Goal: Information Seeking & Learning: Learn about a topic

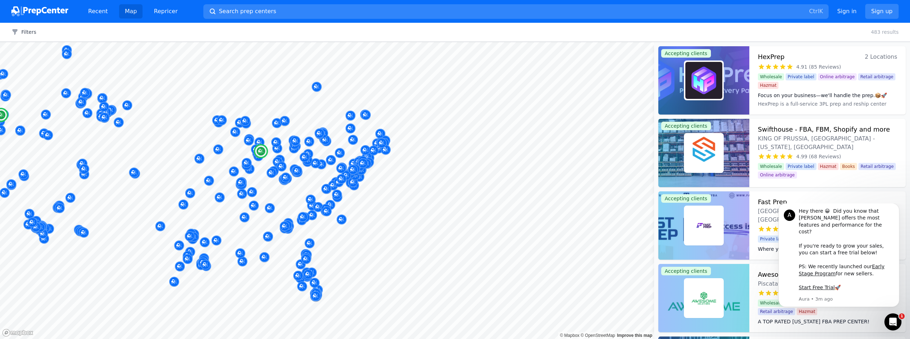
click at [816, 91] on div "Focus on your business—we'll handle the prep.📦🚀 HexPrep is a full-service 3PL p…" at bounding box center [827, 99] width 139 height 20
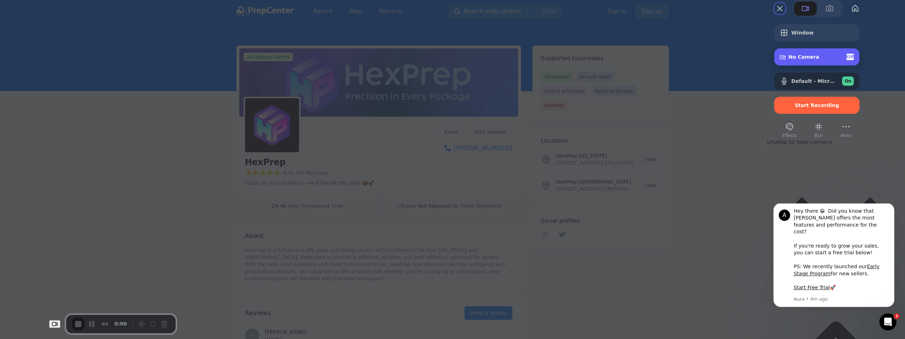
click at [841, 65] on div "No Camera Off" at bounding box center [816, 56] width 85 height 17
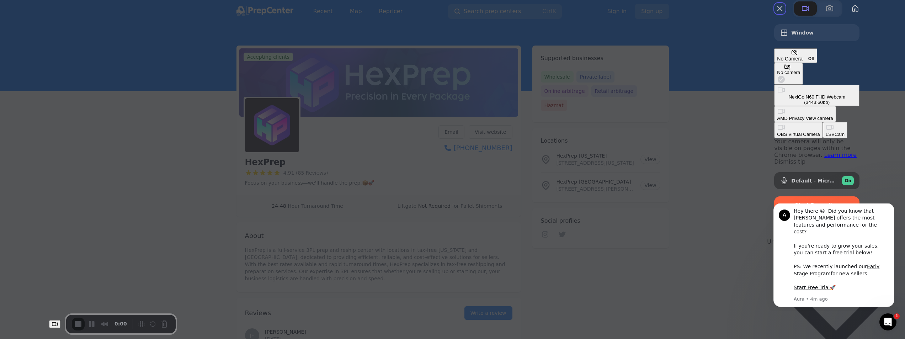
click at [777, 71] on div "No camera" at bounding box center [788, 72] width 23 height 5
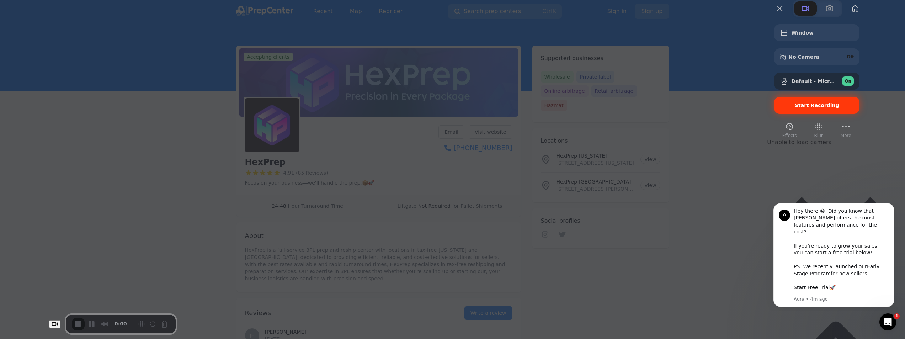
click at [852, 114] on div "Start Recording" at bounding box center [816, 105] width 85 height 17
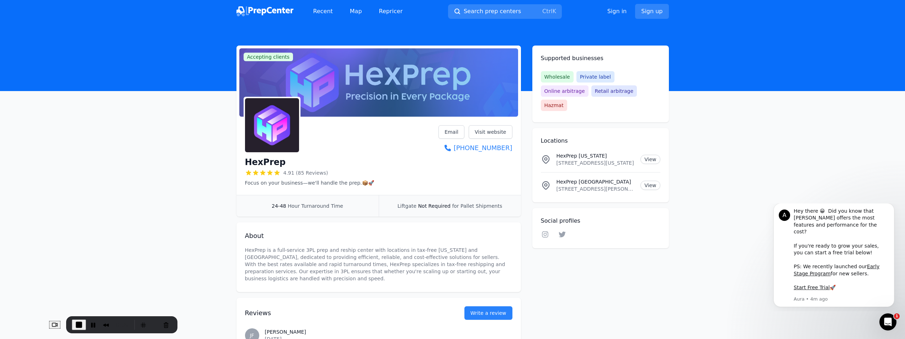
click at [263, 7] on img at bounding box center [264, 11] width 57 height 10
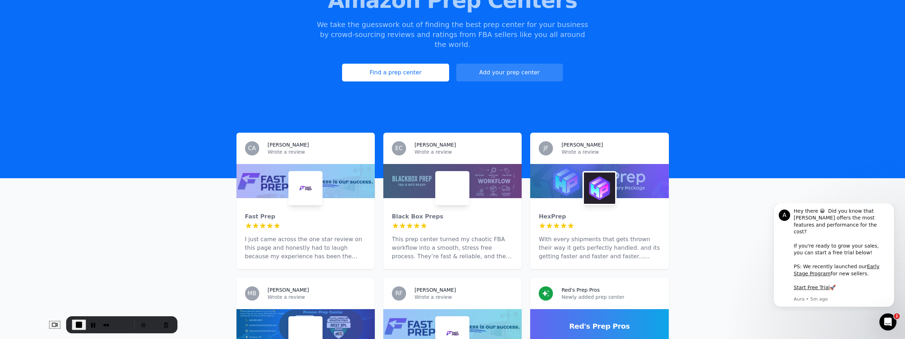
scroll to position [107, 0]
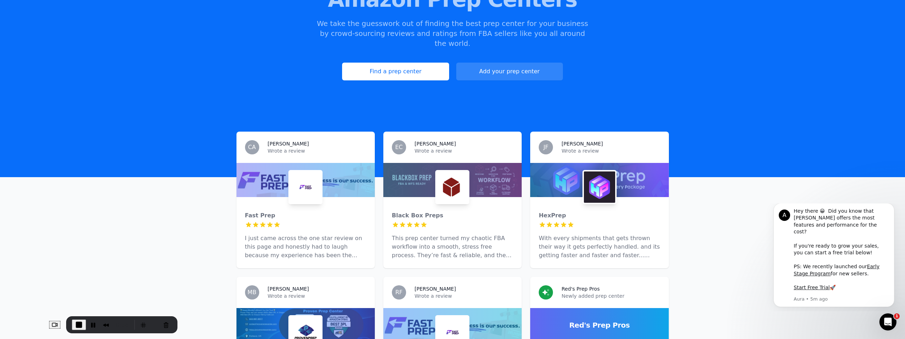
click at [588, 236] on p "With every shipments that gets thrown their way it gets perfectly handled. and …" at bounding box center [599, 247] width 121 height 26
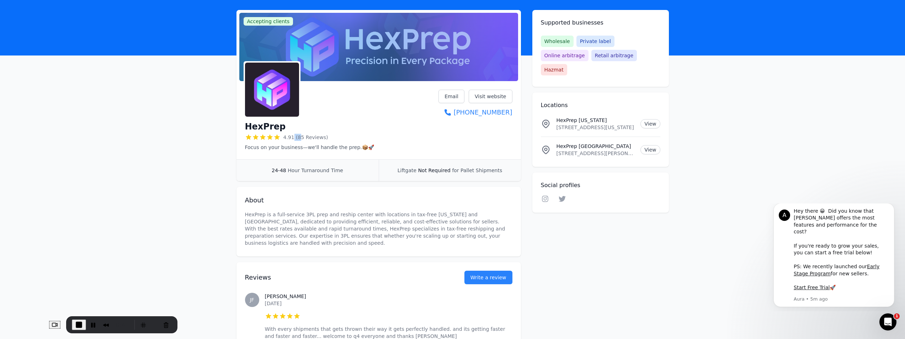
drag, startPoint x: 294, startPoint y: 139, endPoint x: 303, endPoint y: 138, distance: 9.0
click at [303, 138] on span "4.91 (85 Reviews)" at bounding box center [305, 137] width 45 height 7
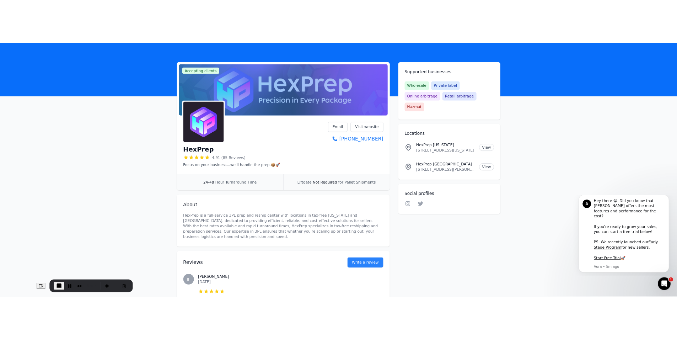
scroll to position [36, 0]
